Goal: Transaction & Acquisition: Purchase product/service

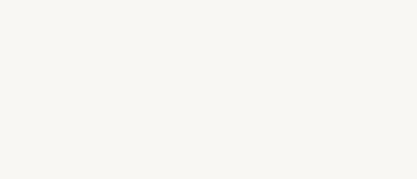
select select "FR"
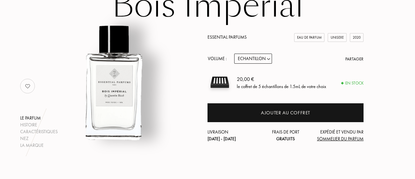
scroll to position [68, 0]
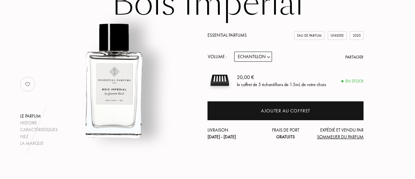
click at [256, 58] on select "Echantillon 10mL 100mL 150mL" at bounding box center [253, 57] width 38 height 10
select select "1"
click at [234, 52] on select "Echantillon 10mL 100mL 150mL" at bounding box center [253, 57] width 38 height 10
select select "1"
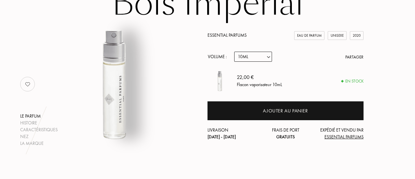
click at [255, 61] on select "Echantillon 10mL 100mL 150mL" at bounding box center [253, 57] width 38 height 10
select select "3"
click at [234, 52] on select "Echantillon 10mL 100mL 150mL" at bounding box center [253, 57] width 38 height 10
select select "3"
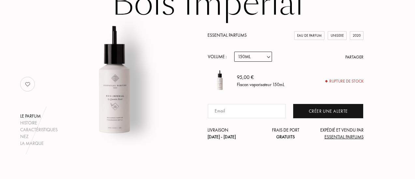
click at [254, 54] on select "Echantillon 10mL 100mL 150mL" at bounding box center [253, 57] width 38 height 10
select select "2"
click at [234, 52] on select "Echantillon 10mL 100mL 150mL" at bounding box center [253, 57] width 38 height 10
select select "2"
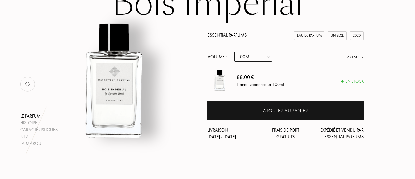
click at [251, 60] on select "Echantillon 10mL 100mL 150mL" at bounding box center [253, 57] width 38 height 10
select select "3"
click at [234, 52] on select "Echantillon 10mL 100mL 150mL" at bounding box center [253, 57] width 38 height 10
select select "3"
